Goal: Task Accomplishment & Management: Manage account settings

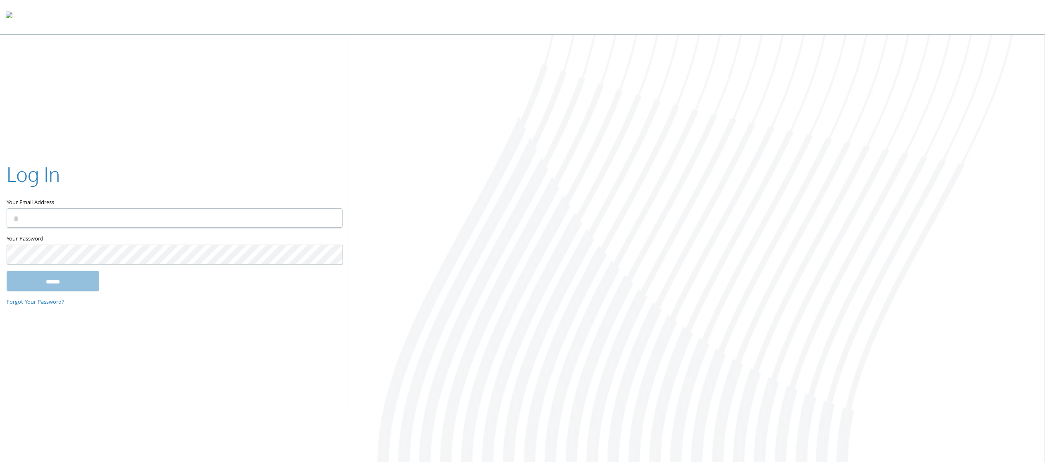
click at [121, 226] on input "Your Email Address" at bounding box center [175, 218] width 336 height 19
type input "**********"
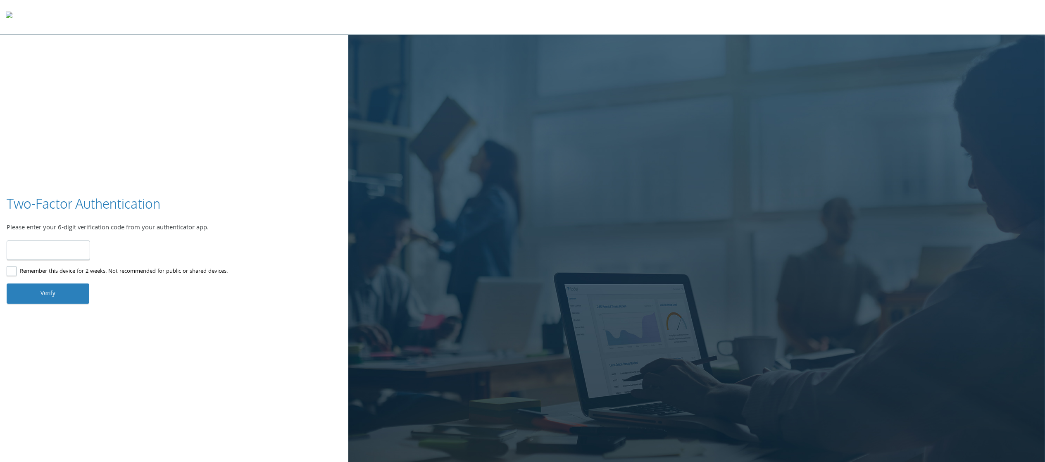
type input "******"
